Goal: Task Accomplishment & Management: Manage account settings

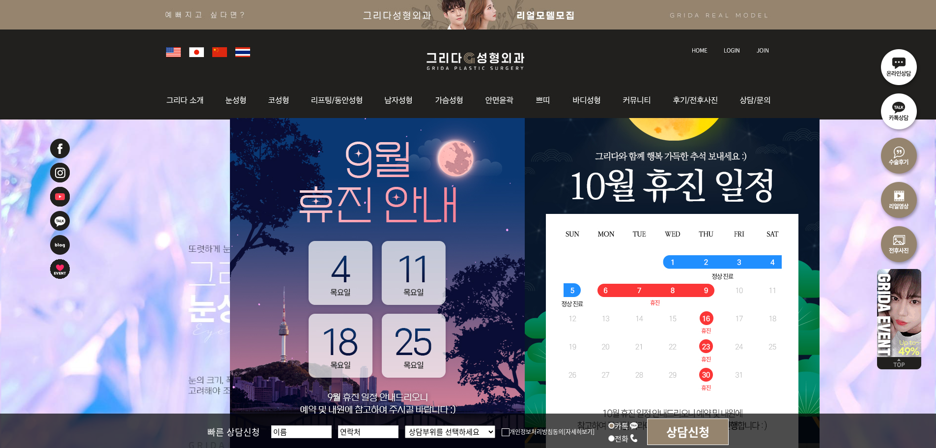
click at [738, 50] on img at bounding box center [732, 50] width 16 height 5
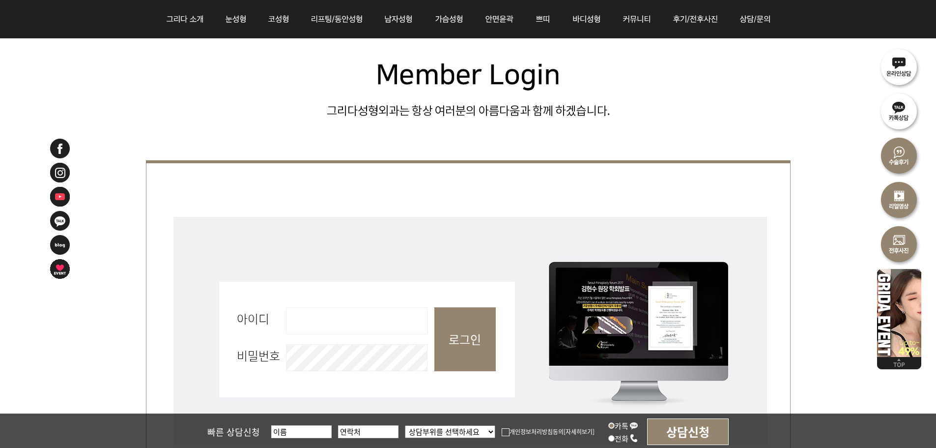
scroll to position [442, 0]
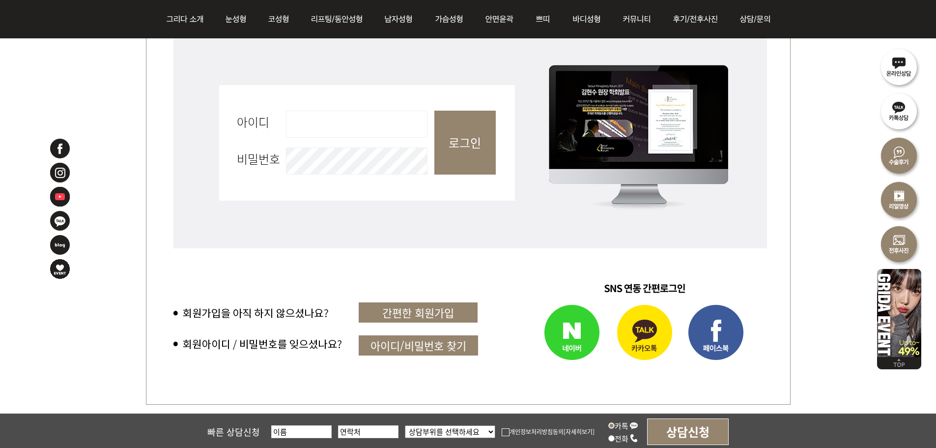
click at [383, 133] on input "아이디 필수" at bounding box center [357, 124] width 142 height 27
type input "admin"
click at [467, 157] on input "로그인" at bounding box center [464, 143] width 61 height 64
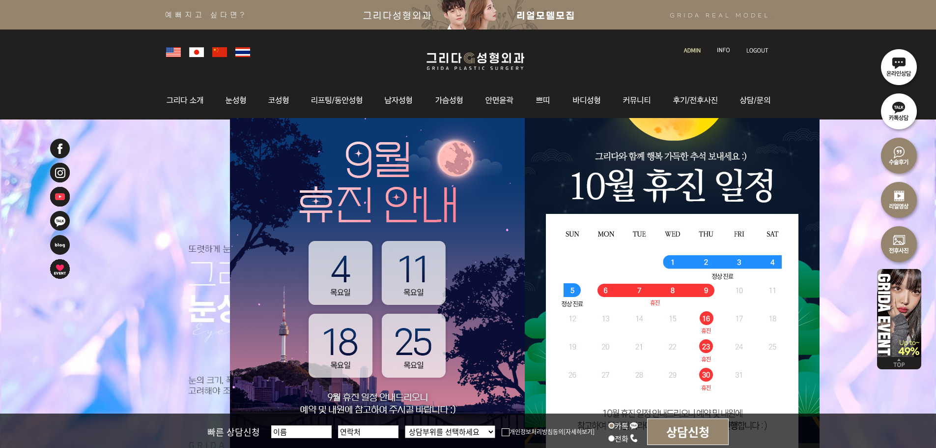
click at [691, 54] on li at bounding box center [693, 44] width 28 height 21
click at [693, 49] on img at bounding box center [692, 50] width 17 height 5
